Goal: Information Seeking & Learning: Stay updated

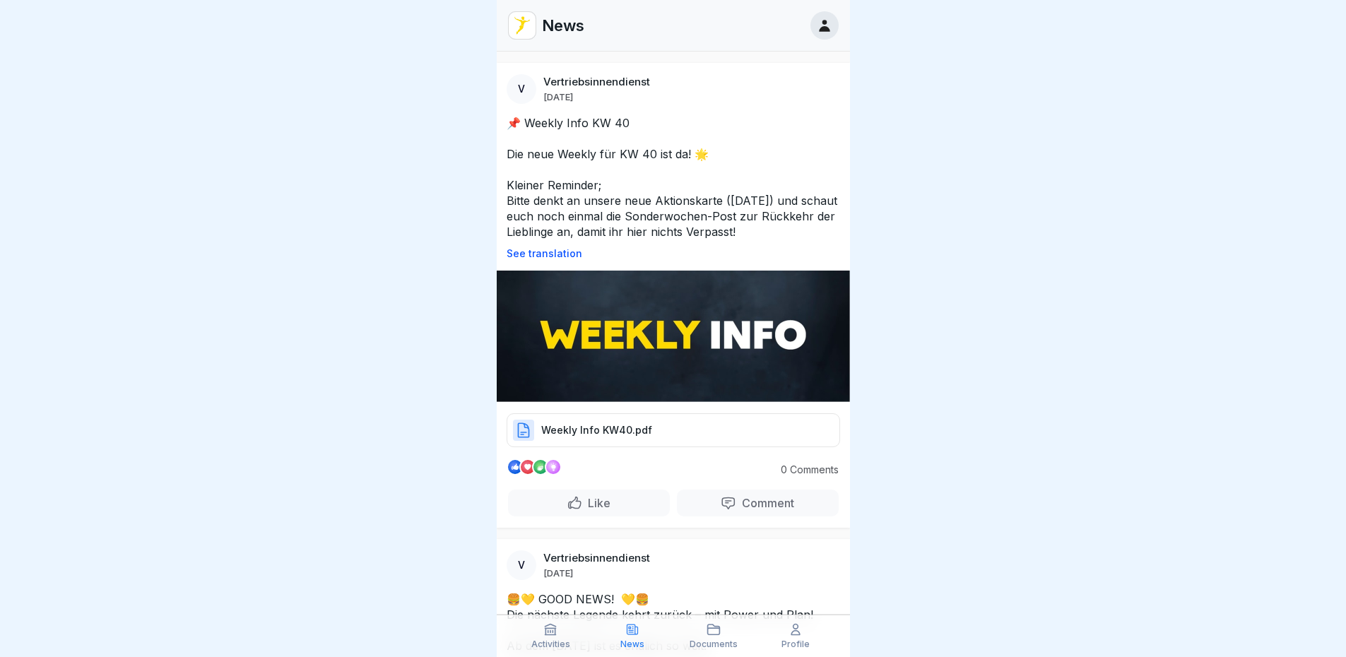
click at [695, 420] on div "Weekly Info KW40.pdf" at bounding box center [674, 430] width 334 height 34
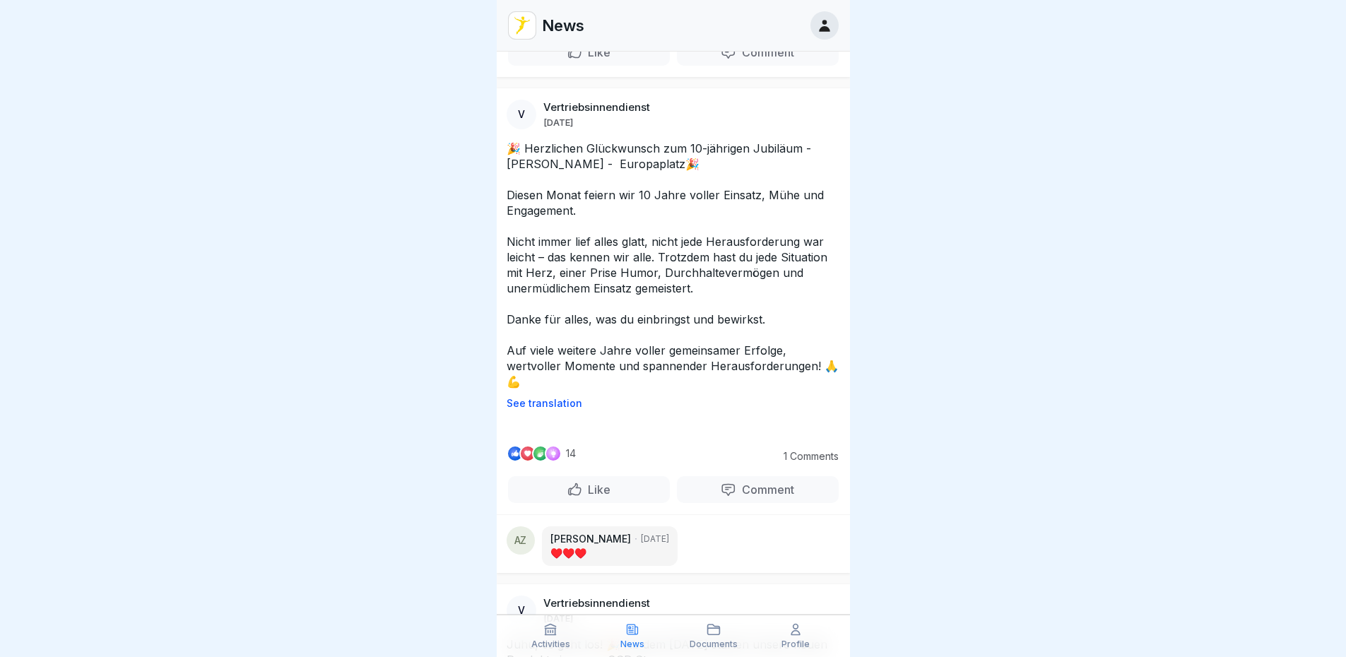
scroll to position [2685, 0]
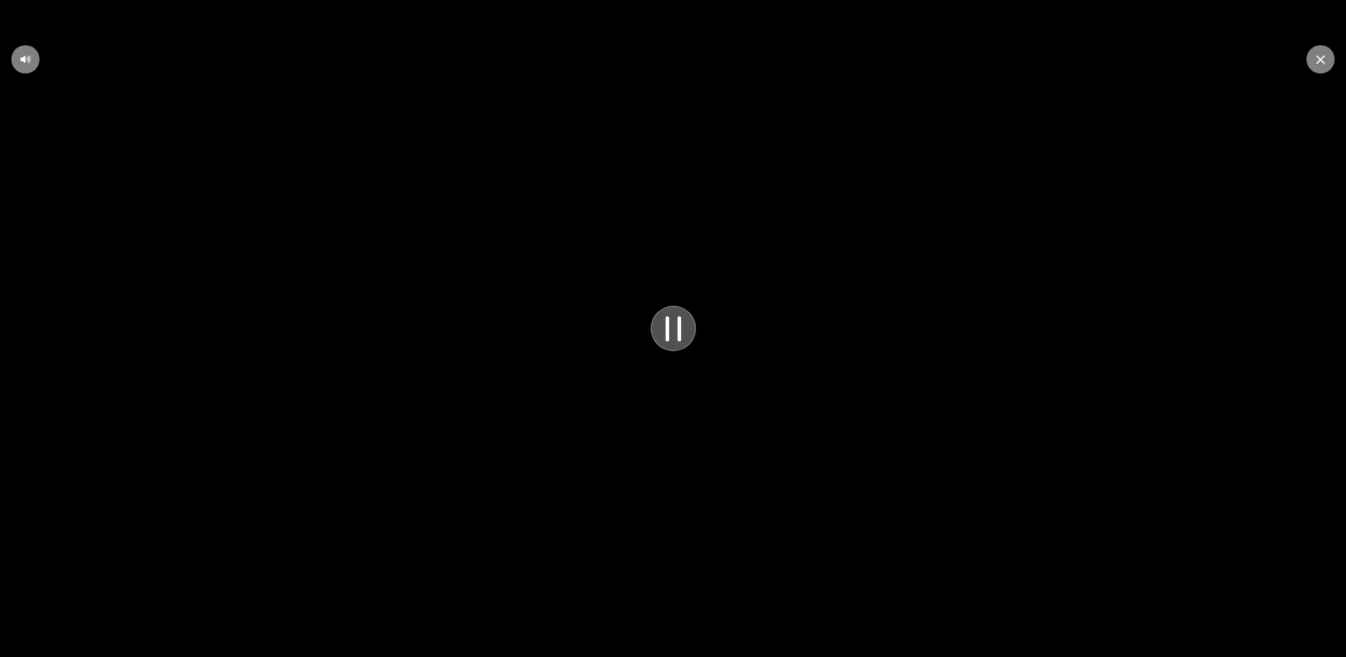
click at [593, 315] on video at bounding box center [673, 328] width 1346 height 657
click at [714, 426] on video at bounding box center [673, 328] width 1346 height 657
click at [699, 100] on video at bounding box center [673, 328] width 1346 height 657
click at [666, 341] on icon at bounding box center [673, 329] width 38 height 39
click at [697, 566] on video at bounding box center [673, 328] width 1346 height 657
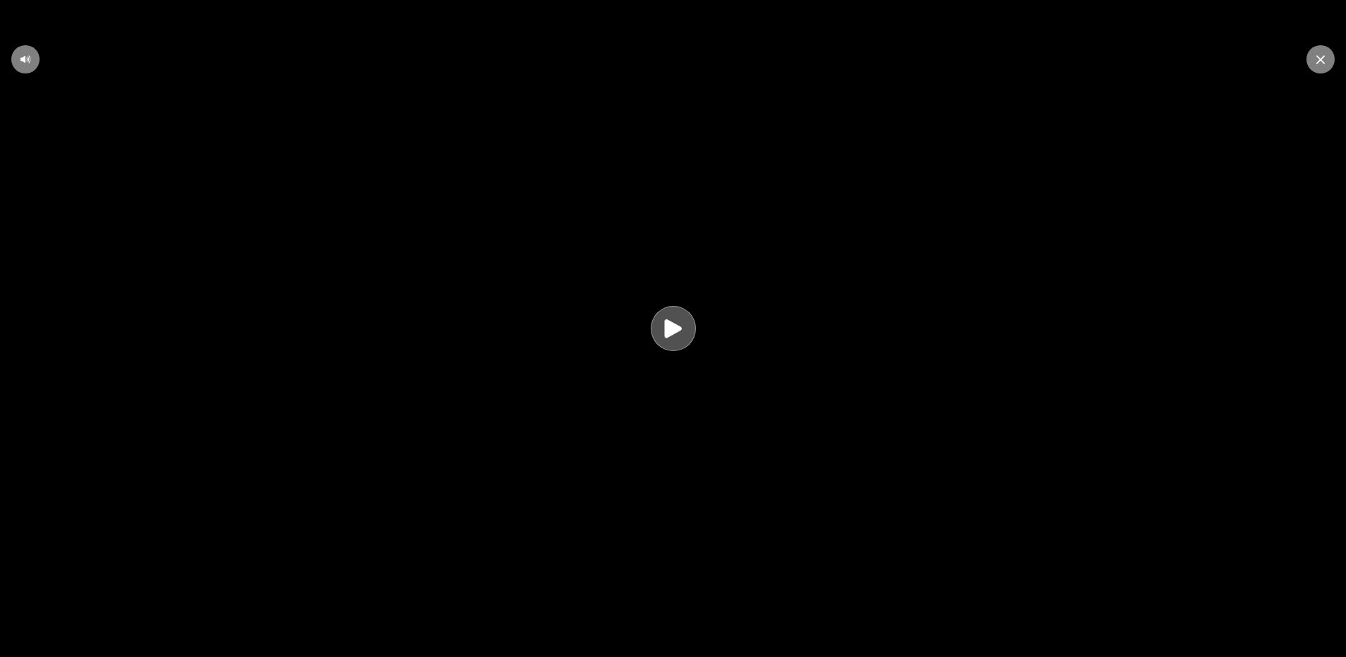
click at [1319, 64] on div at bounding box center [1321, 59] width 28 height 28
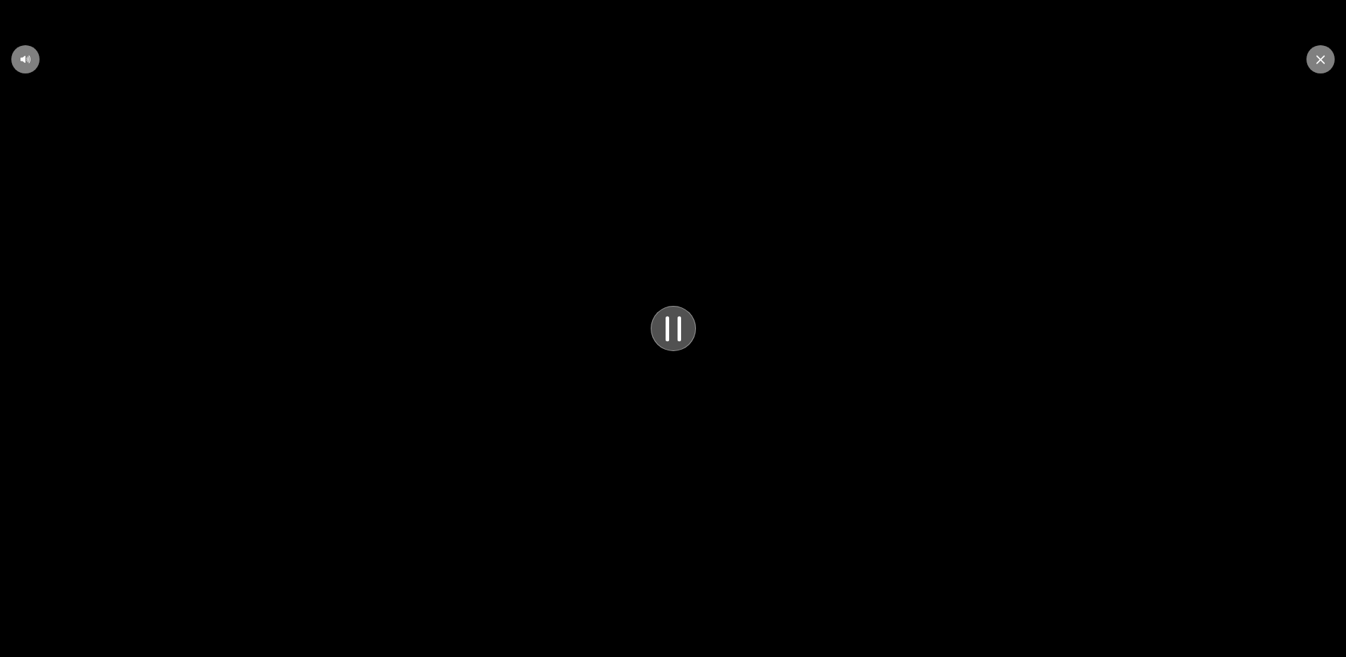
click at [806, 437] on video at bounding box center [673, 328] width 1346 height 657
drag, startPoint x: 1321, startPoint y: 69, endPoint x: 1306, endPoint y: 64, distance: 15.9
click at [1318, 67] on div at bounding box center [1321, 59] width 28 height 28
